Goal: Task Accomplishment & Management: Manage account settings

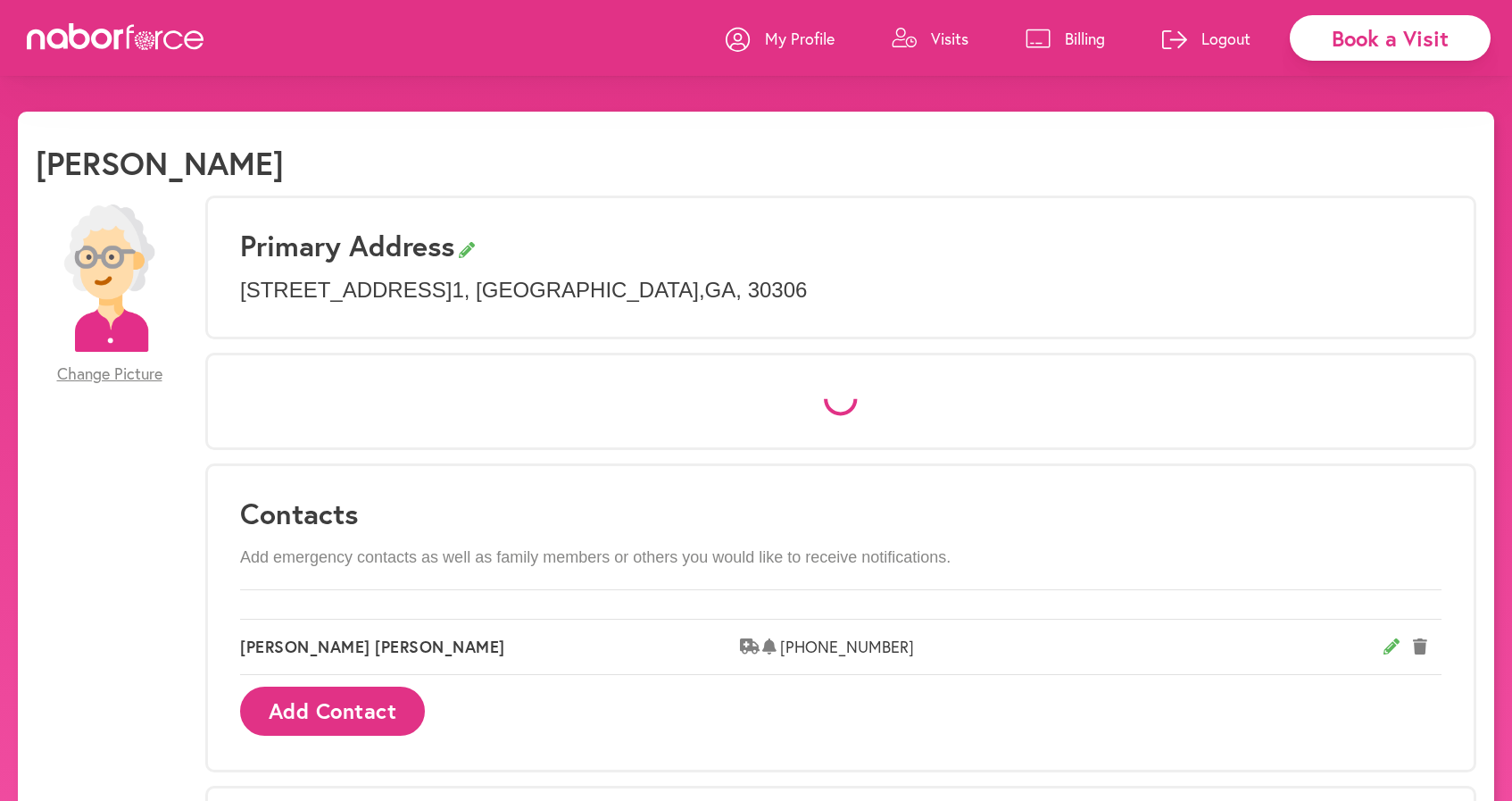
select select "*"
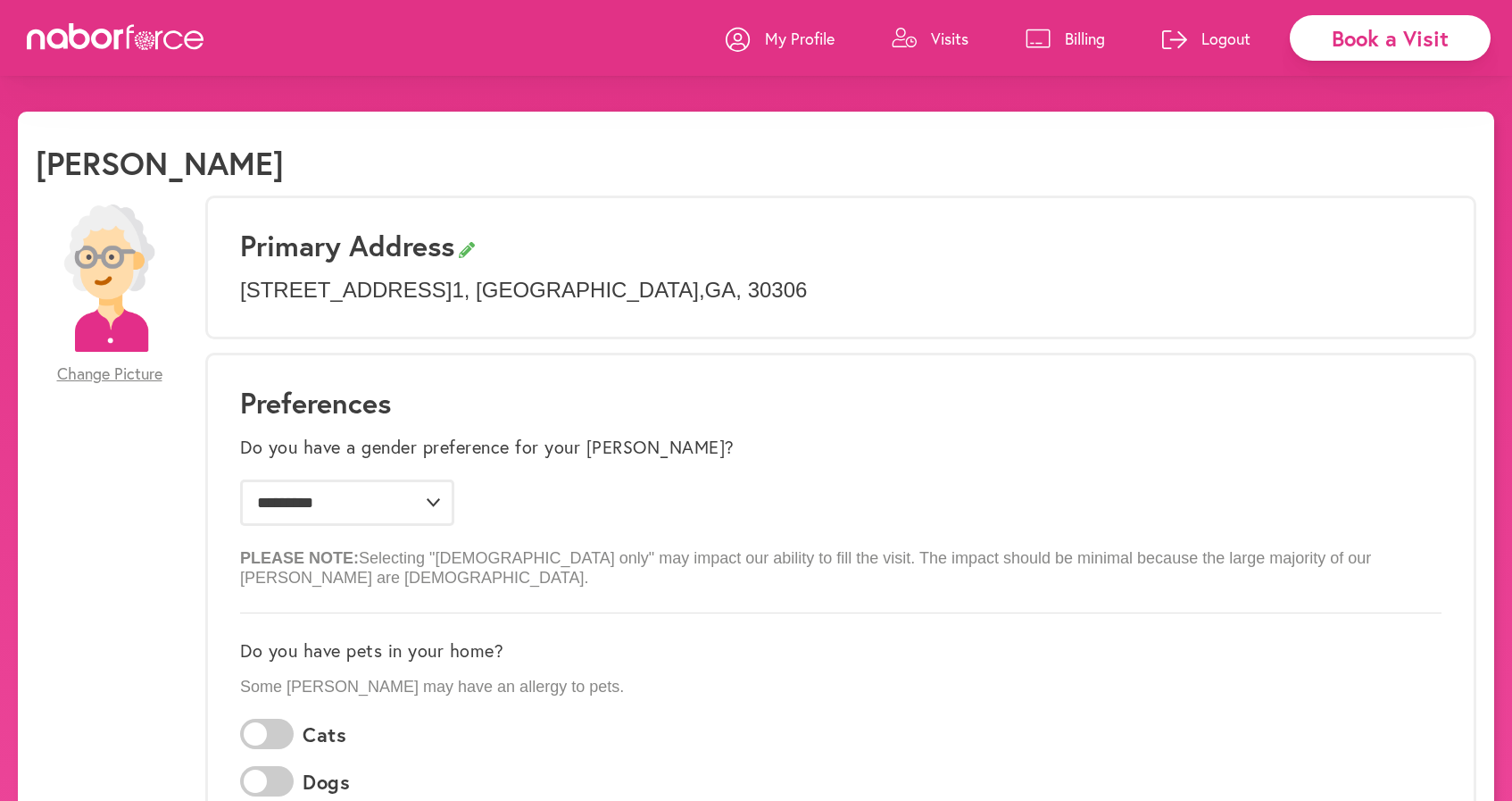
click at [944, 48] on p "Visits" at bounding box center [949, 38] width 38 height 22
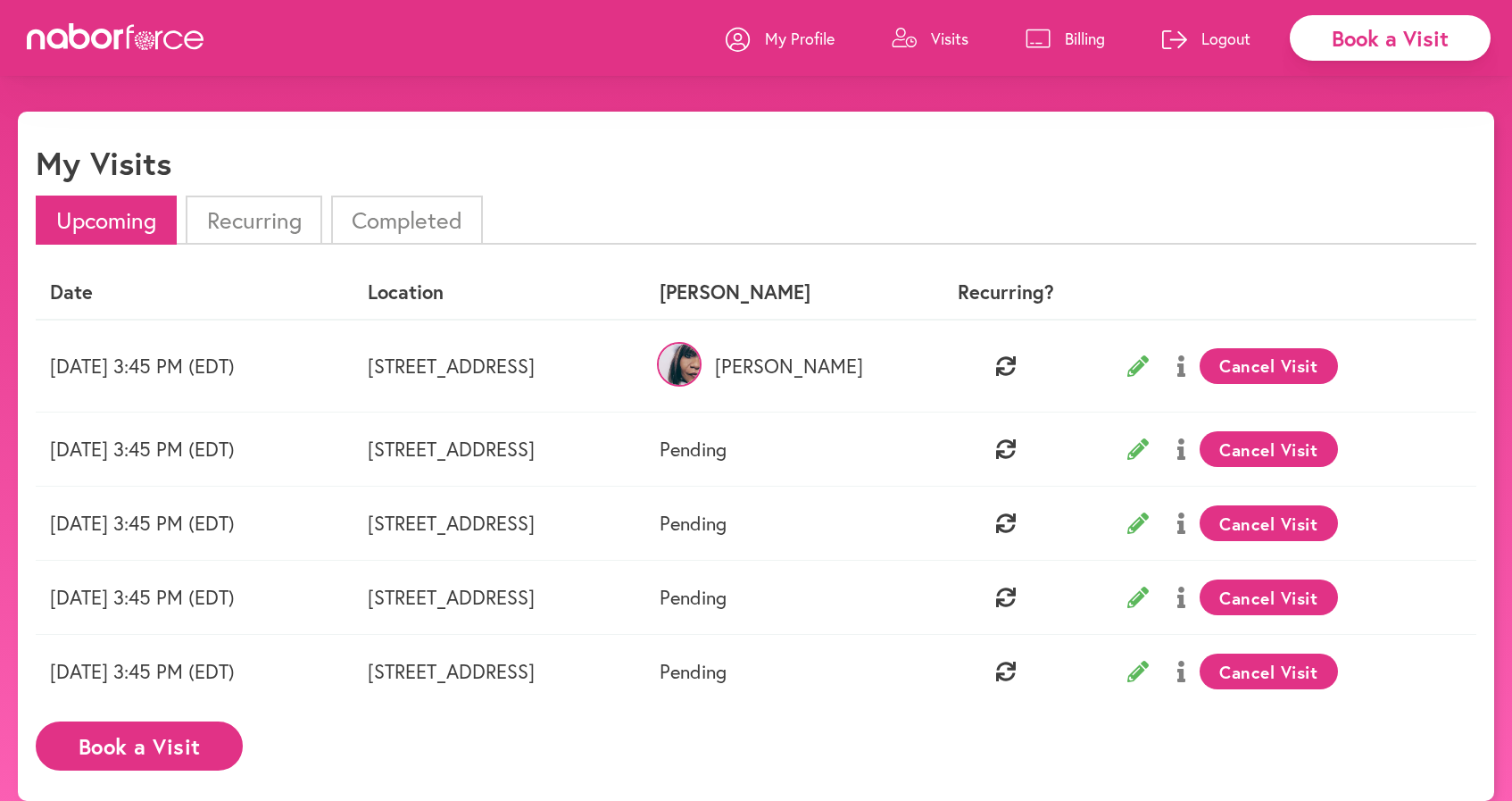
click at [1333, 364] on button "Cancel Visit" at bounding box center [1269, 366] width 138 height 36
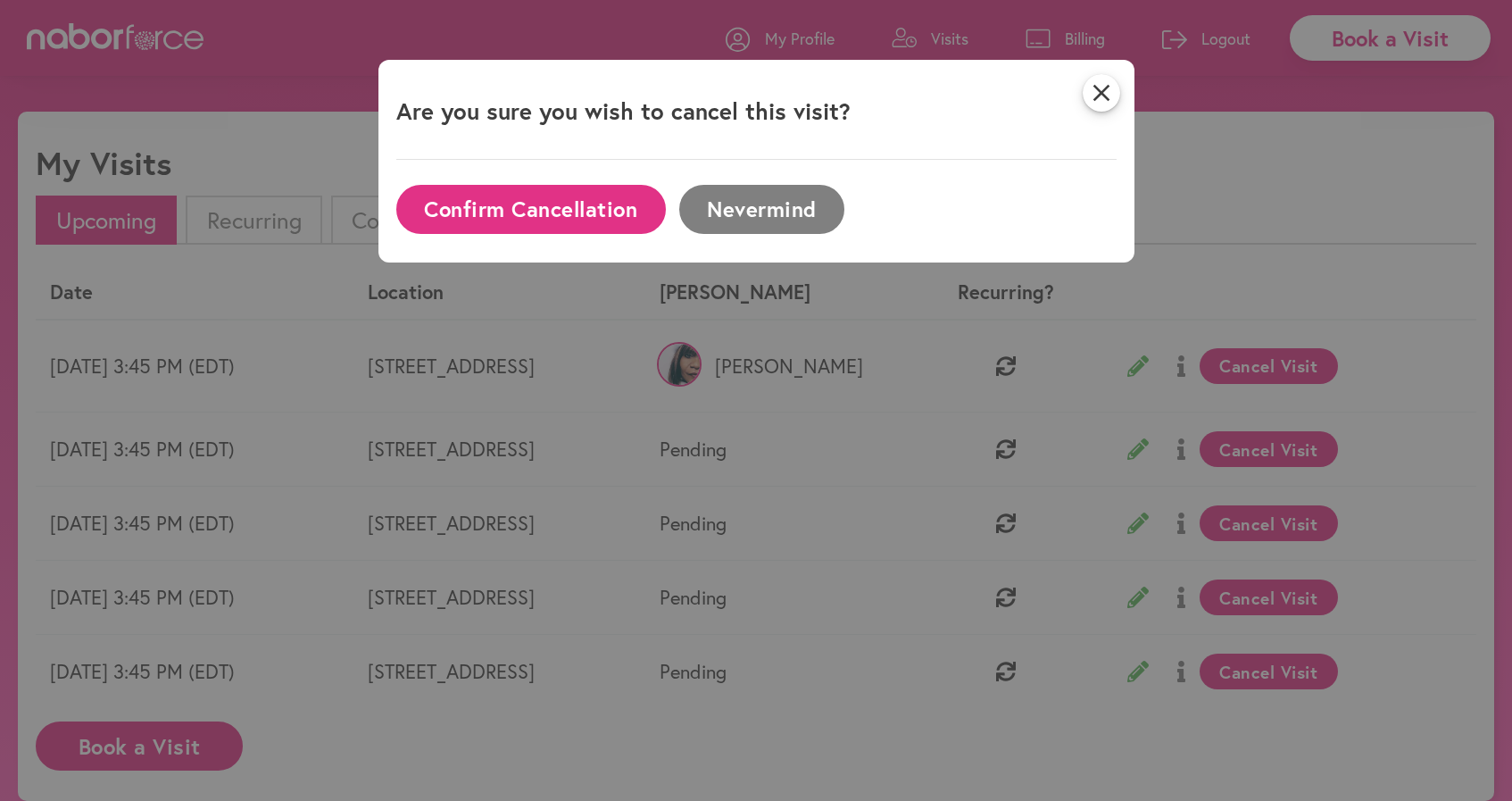
click at [676, 209] on div "Confirm Cancellation Nevermind" at bounding box center [756, 209] width 720 height 70
click at [626, 210] on button "Confirm Cancellation" at bounding box center [531, 209] width 269 height 49
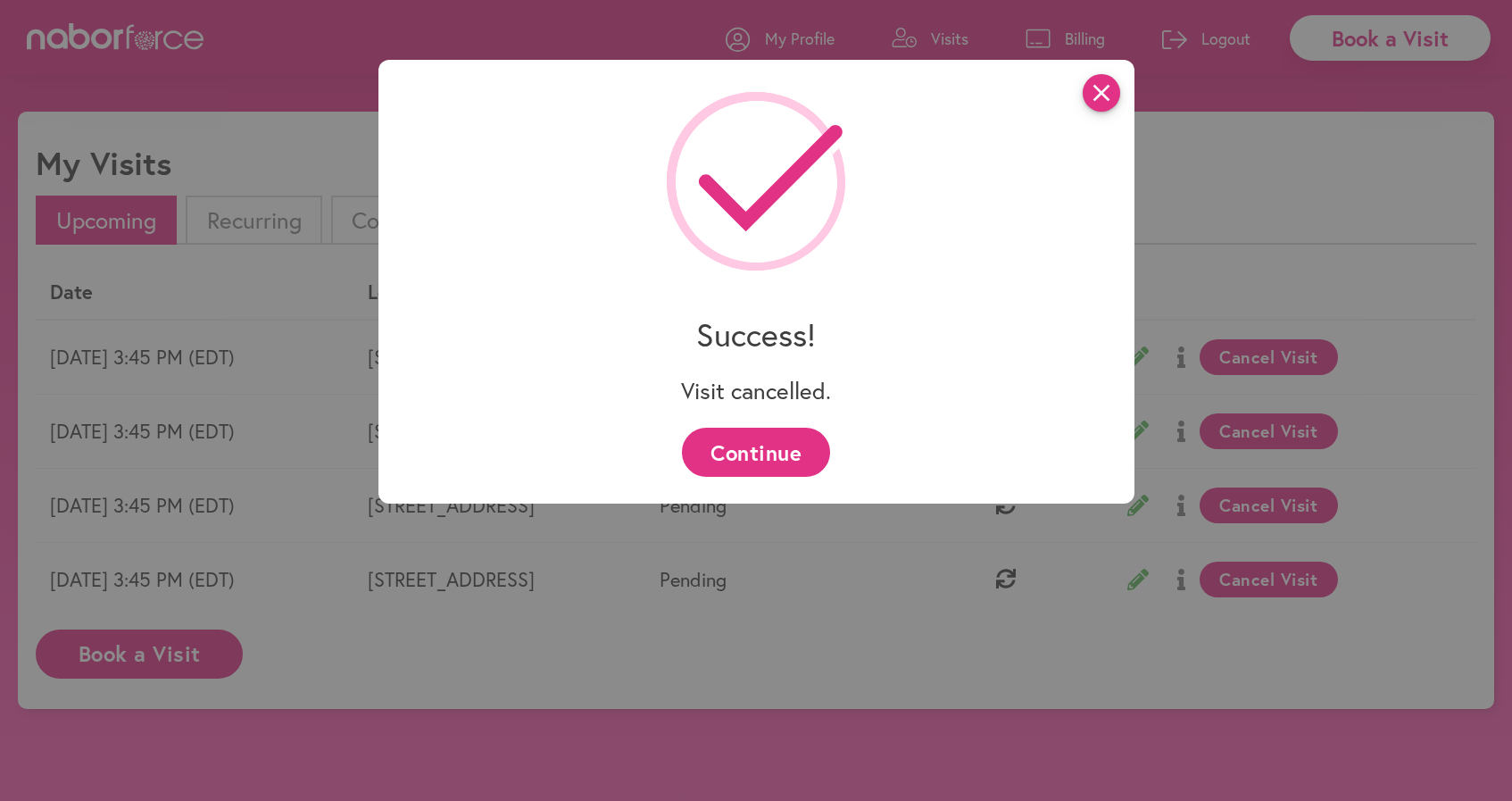
click at [1104, 100] on icon "close" at bounding box center [1102, 93] width 38 height 38
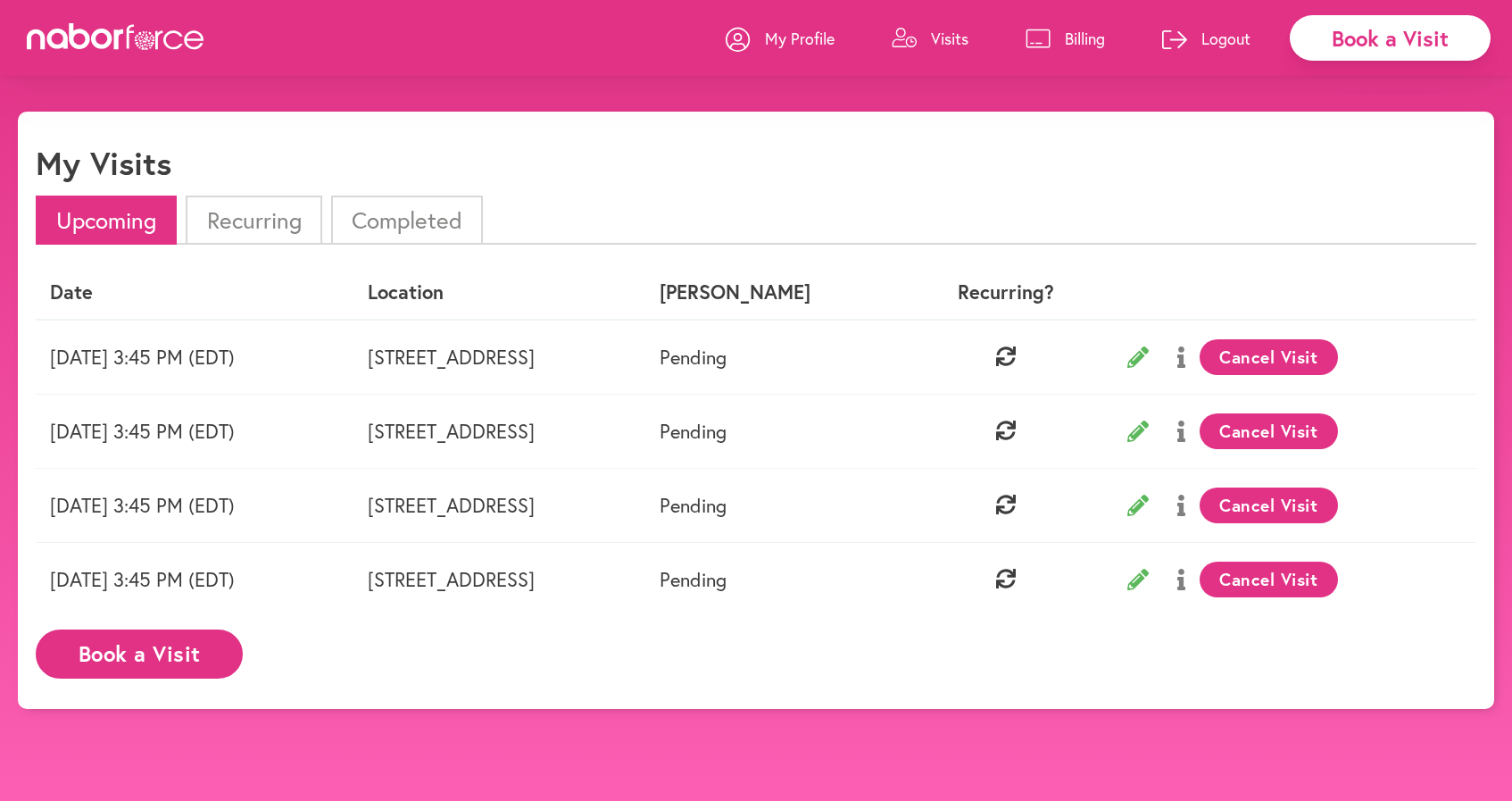
click at [951, 40] on p "Visits" at bounding box center [949, 38] width 38 height 22
click at [936, 43] on p "Visits" at bounding box center [949, 38] width 38 height 22
click at [387, 220] on li "Completed" at bounding box center [406, 220] width 152 height 49
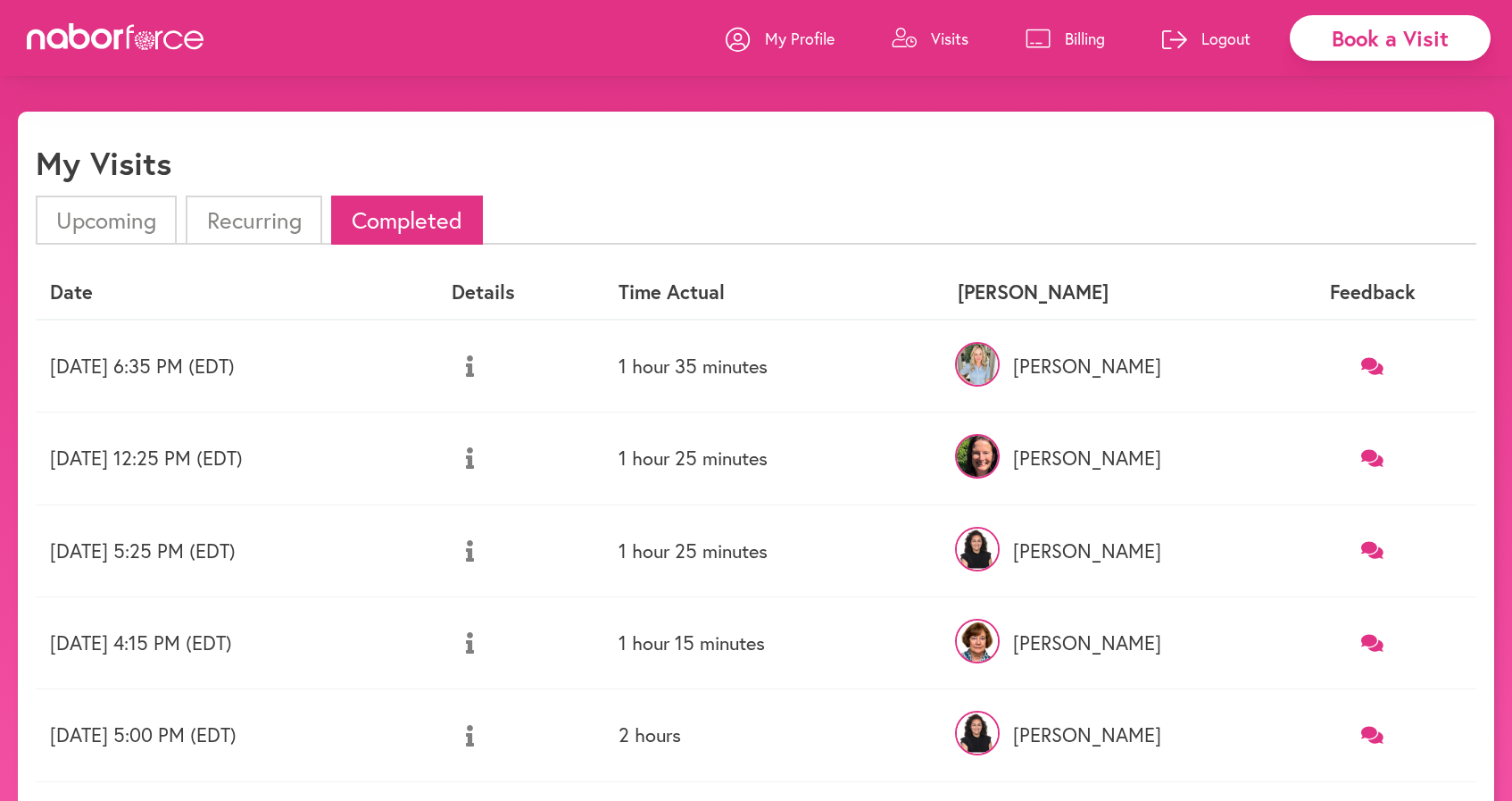
click at [291, 226] on li "Recurring" at bounding box center [253, 220] width 135 height 49
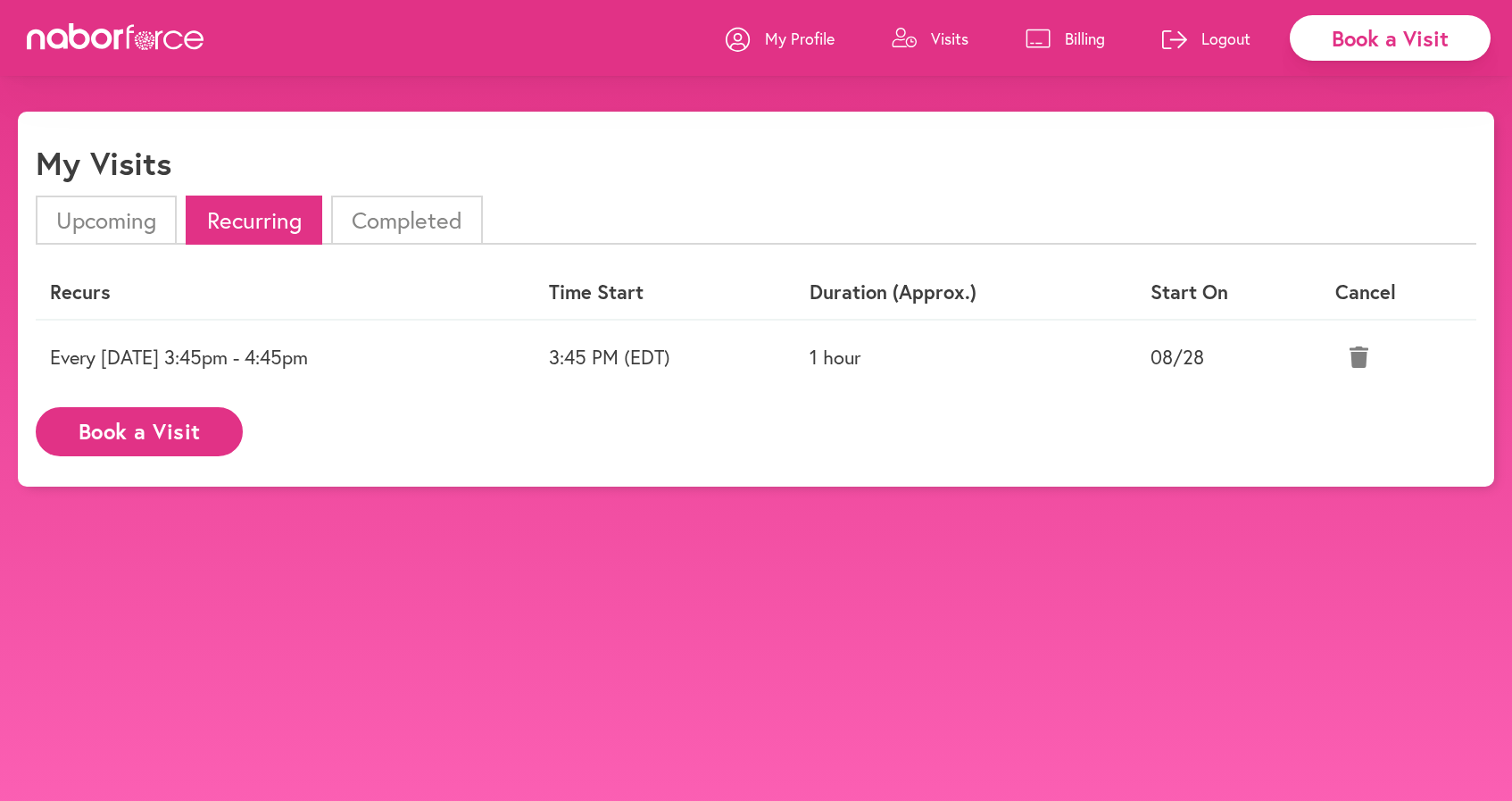
click at [1363, 351] on icon at bounding box center [1359, 356] width 19 height 22
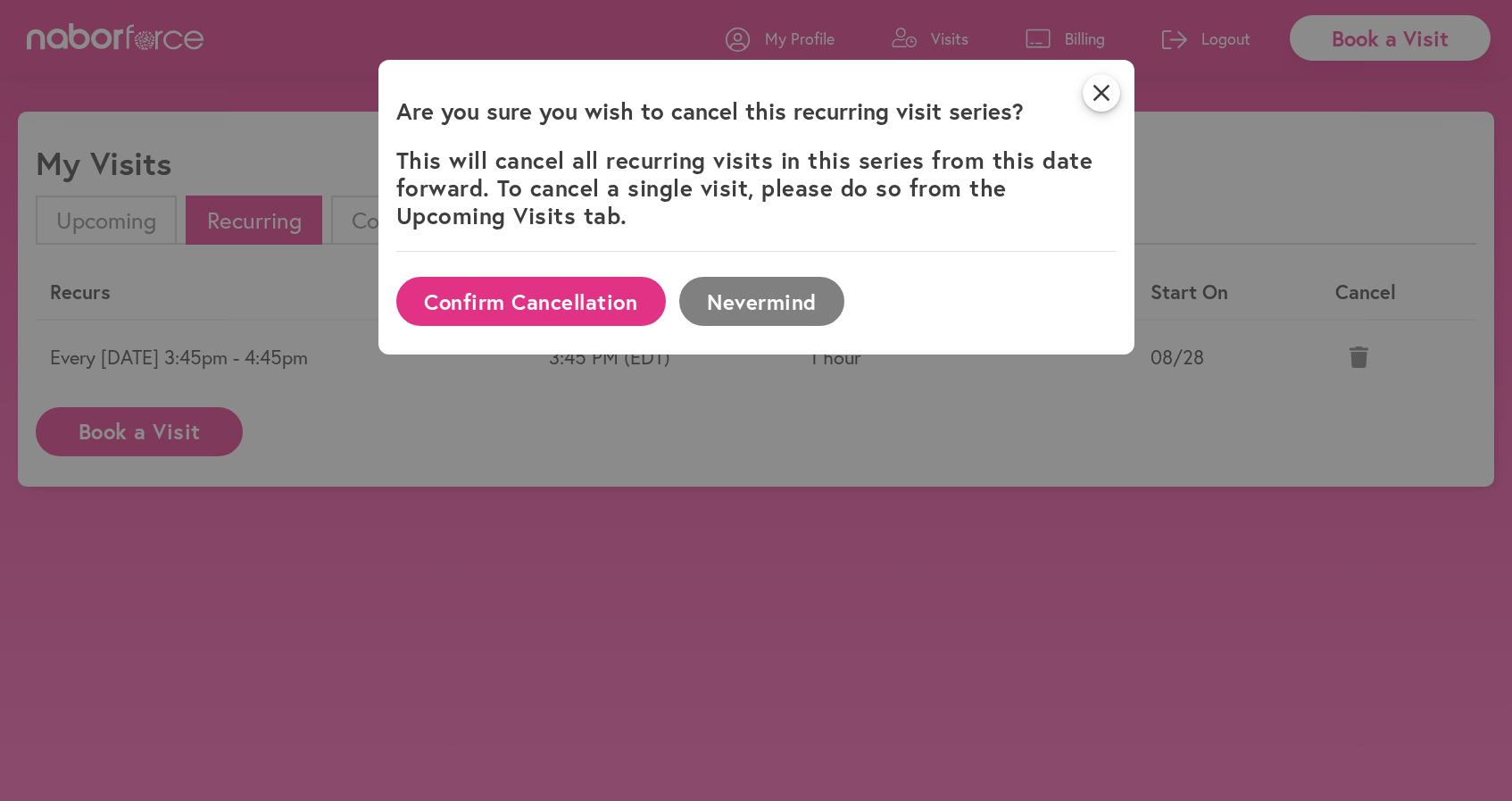
click at [620, 304] on button "Confirm Cancellation" at bounding box center [531, 301] width 269 height 49
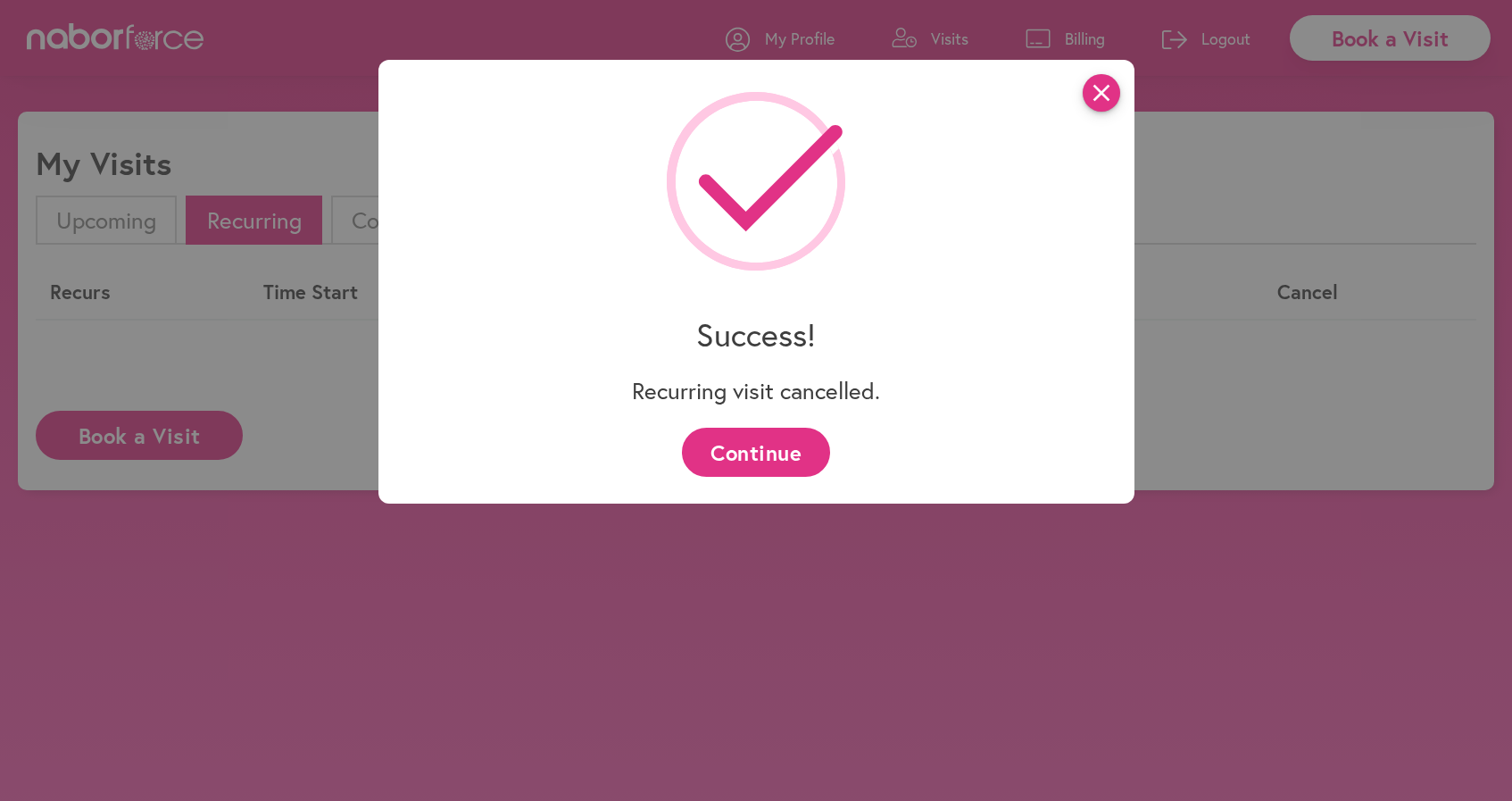
click at [1097, 88] on icon "close" at bounding box center [1102, 93] width 38 height 38
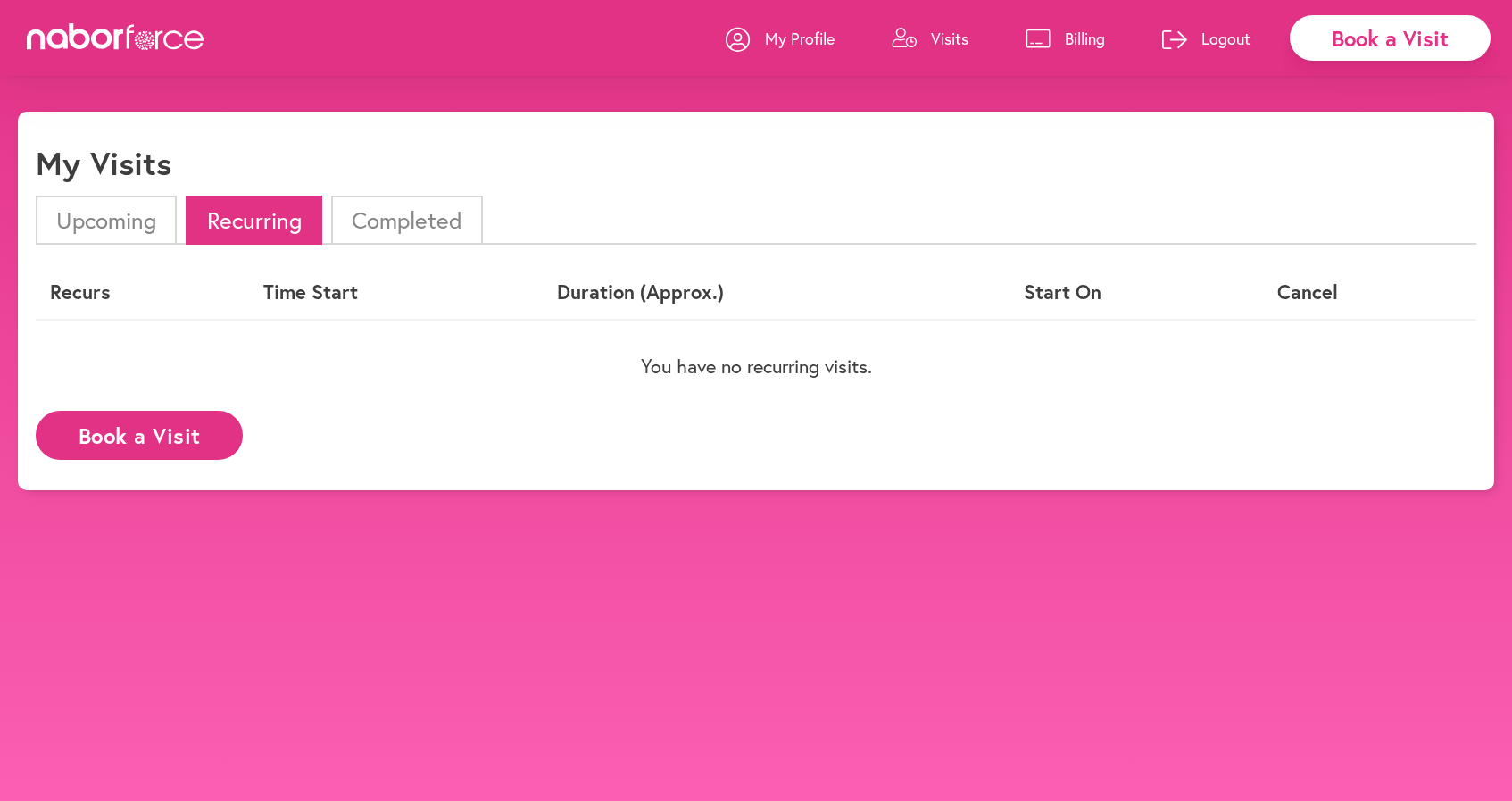
click at [962, 38] on p "Visits" at bounding box center [949, 38] width 38 height 22
click at [942, 39] on p "Visits" at bounding box center [949, 38] width 38 height 22
click at [1053, 46] on link "Billing" at bounding box center [1065, 38] width 80 height 54
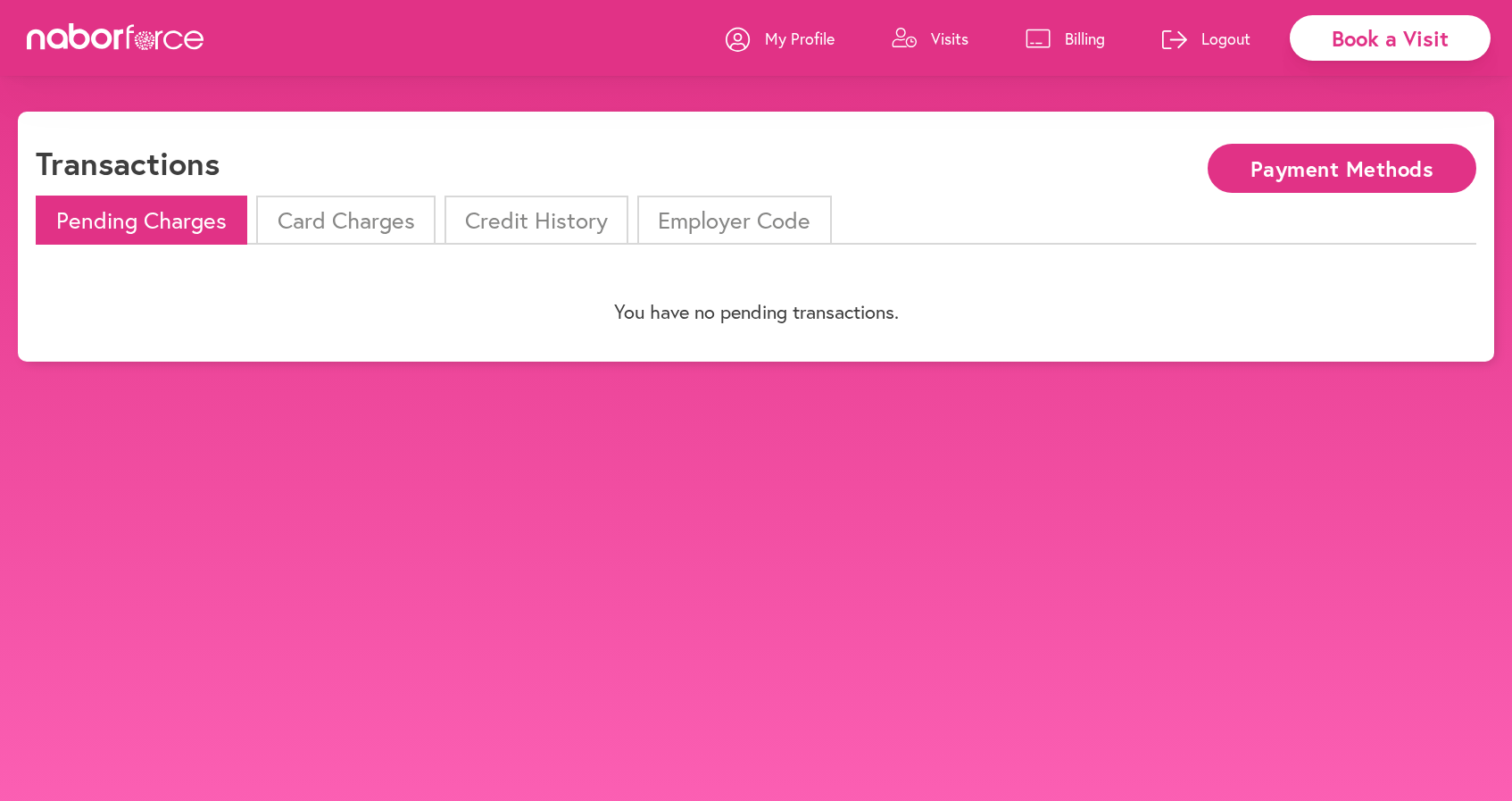
click at [774, 40] on p "My Profile" at bounding box center [799, 38] width 69 height 22
select select "*"
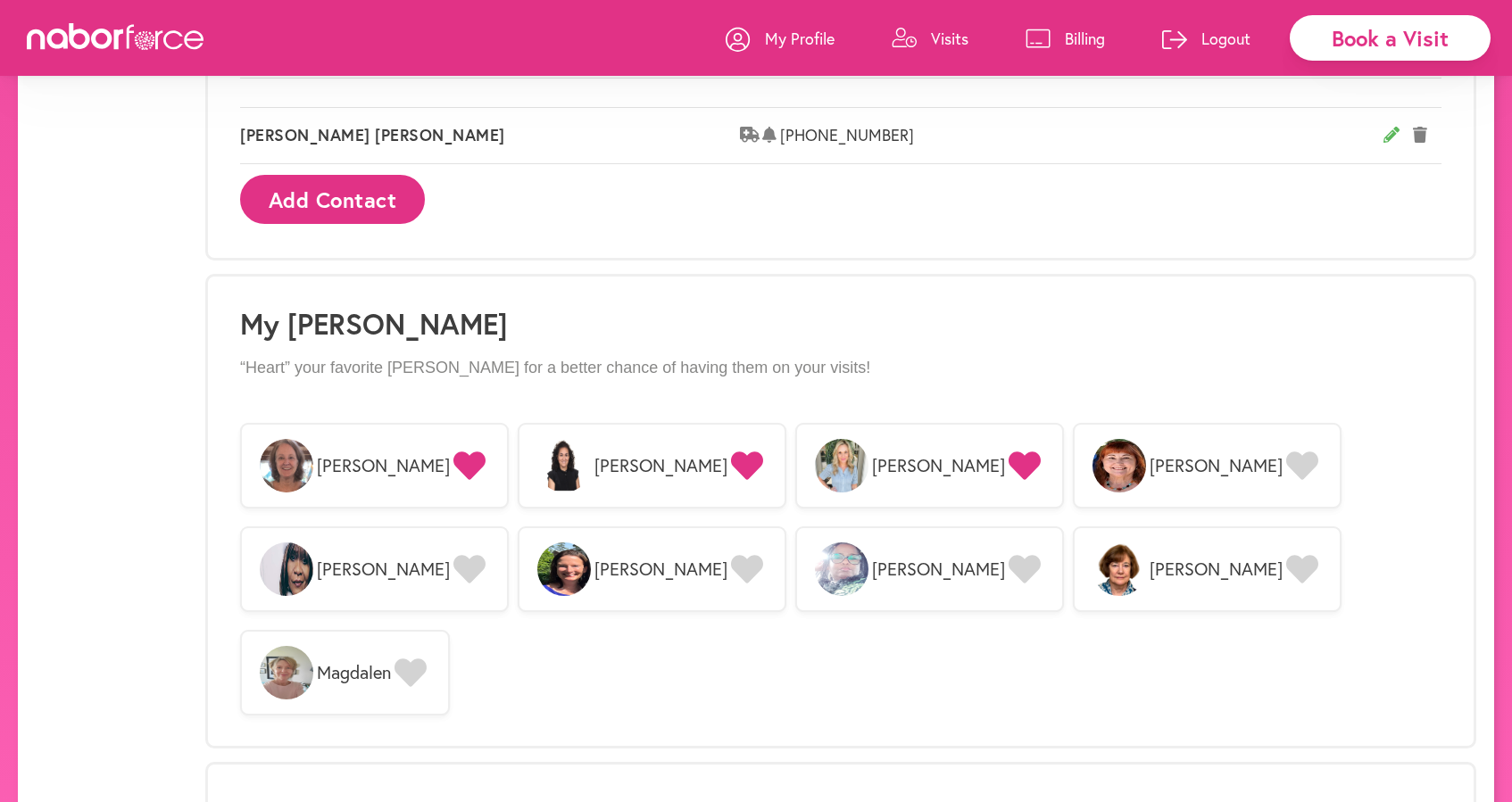
scroll to position [1203, 0]
